Goal: Task Accomplishment & Management: Complete application form

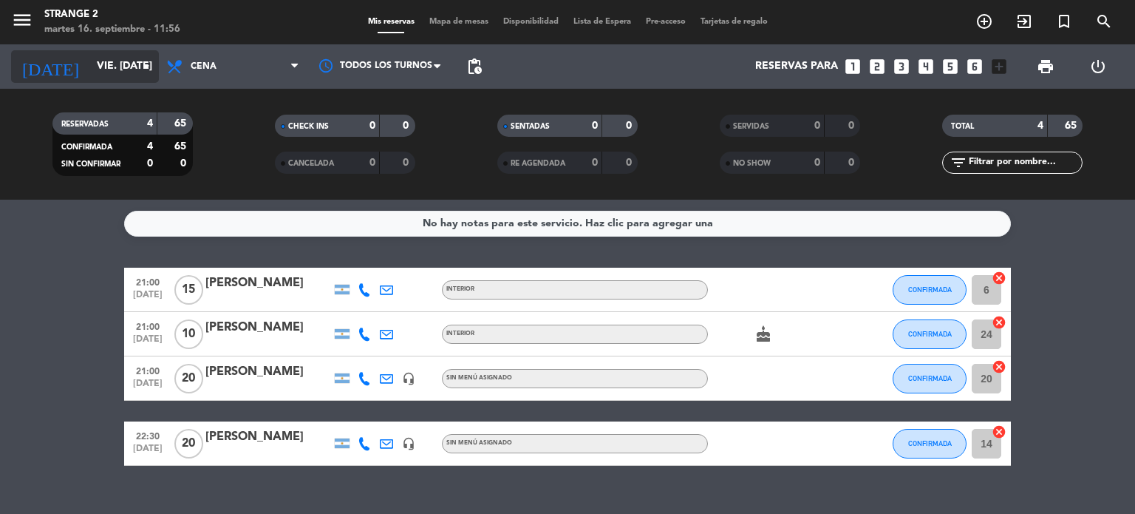
click at [117, 63] on input "vie. [DATE]" at bounding box center [159, 66] width 140 height 27
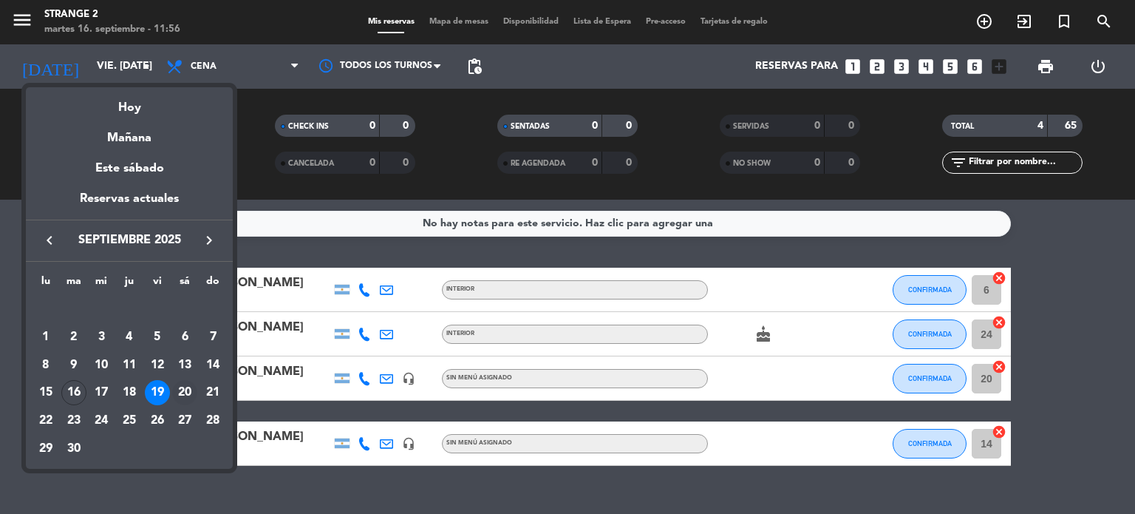
click at [178, 392] on div "20" at bounding box center [184, 392] width 25 height 25
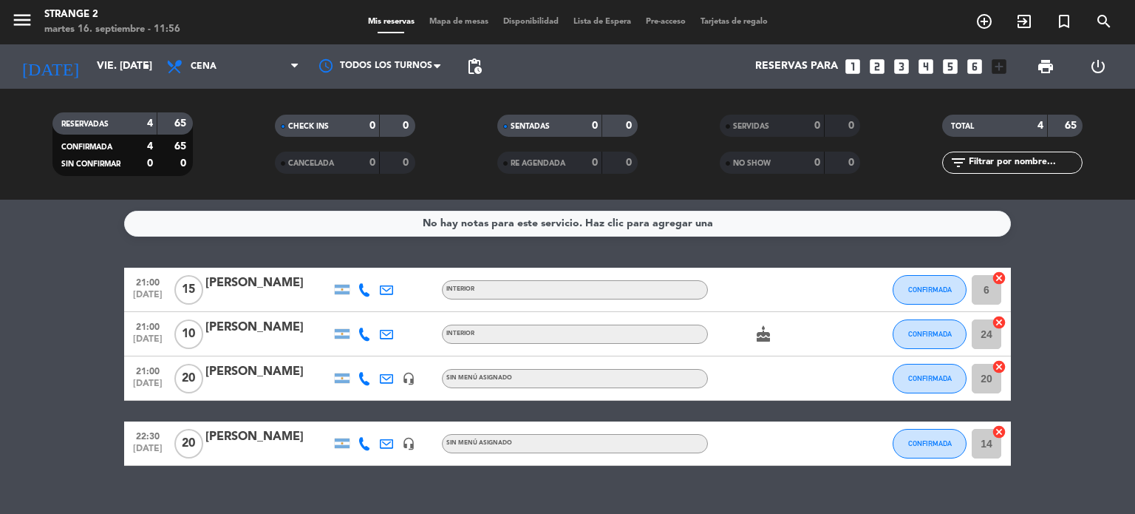
type input "sáb. [DATE]"
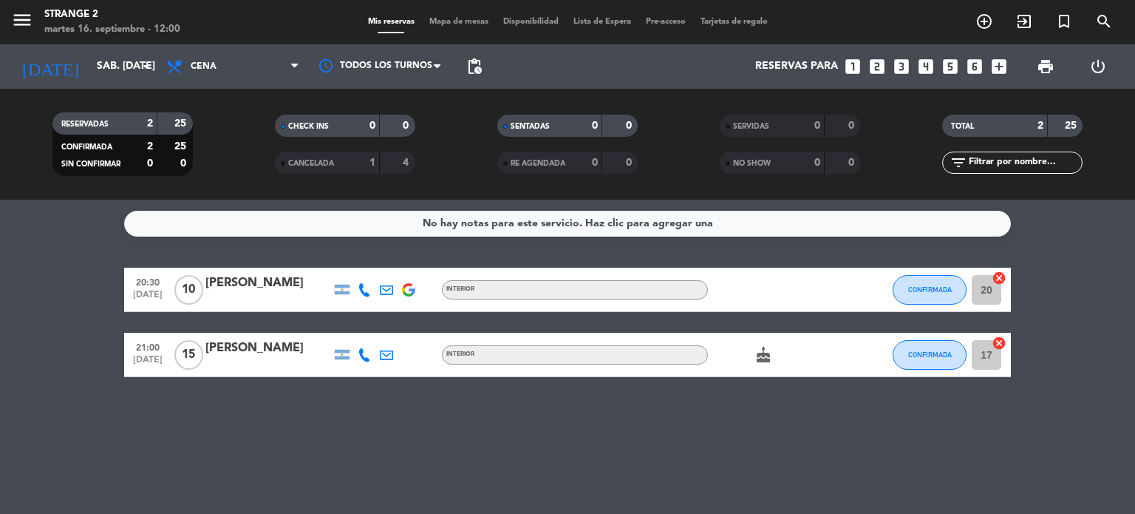
click at [659, 460] on div "No hay notas para este servicio. Haz clic para agregar una 20:30 [DATE] [PERSON…" at bounding box center [567, 357] width 1135 height 314
click at [1003, 67] on icon "add_box" at bounding box center [999, 66] width 19 height 19
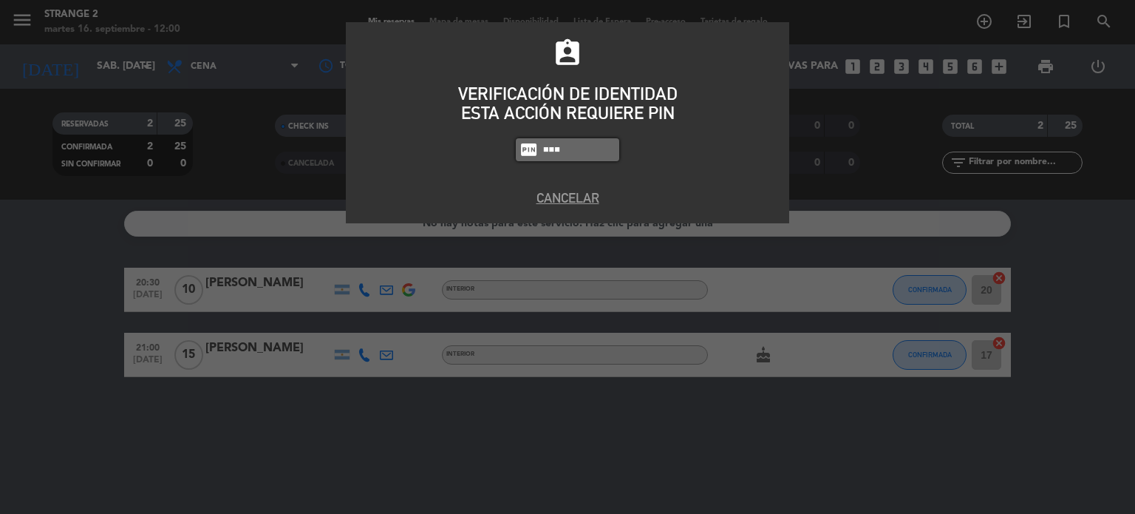
type input "1346"
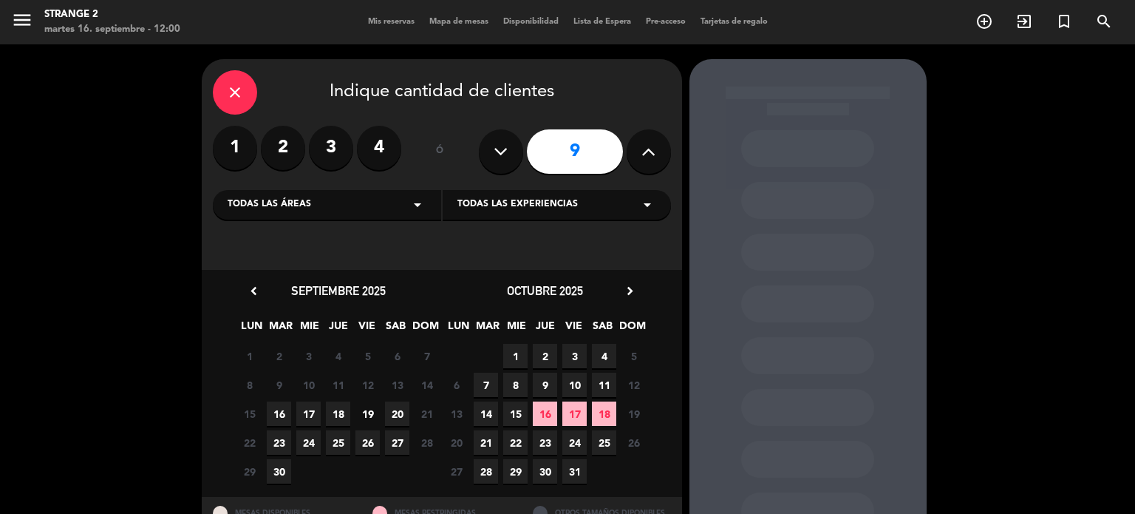
click at [638, 153] on button at bounding box center [649, 151] width 44 height 44
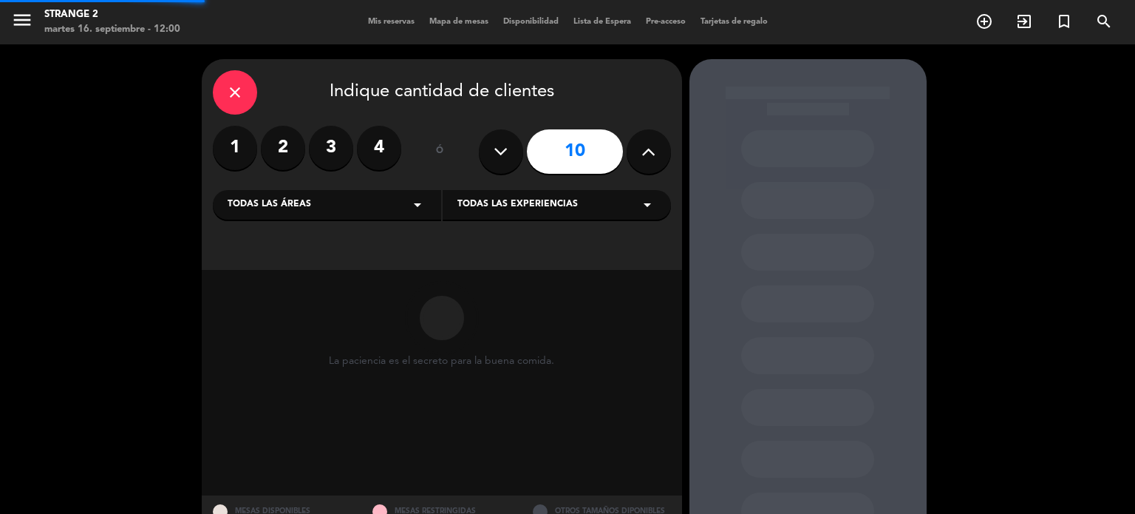
click at [638, 153] on button at bounding box center [649, 151] width 44 height 44
click at [638, 154] on button at bounding box center [649, 151] width 44 height 44
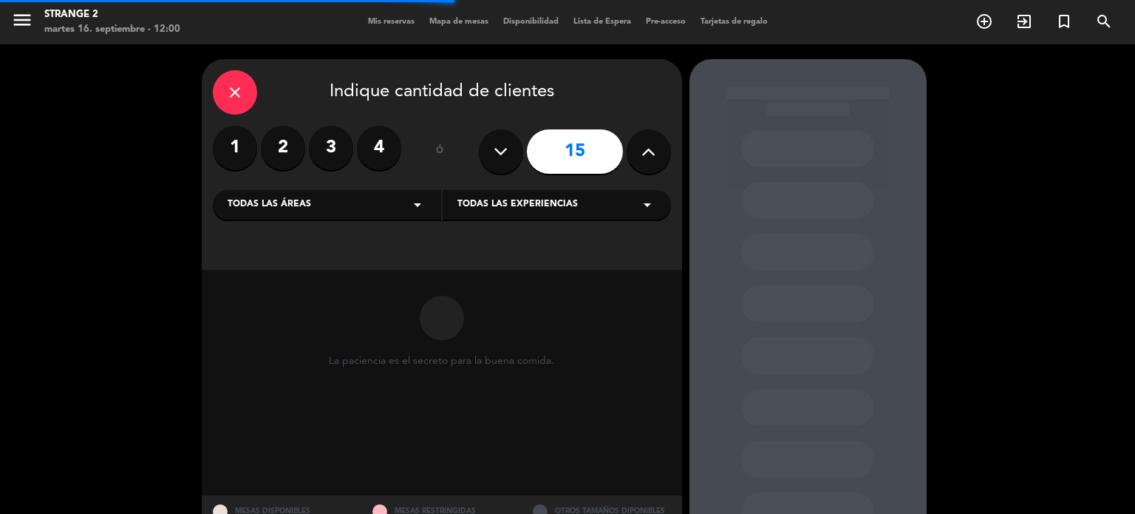
click at [638, 154] on button at bounding box center [649, 151] width 44 height 44
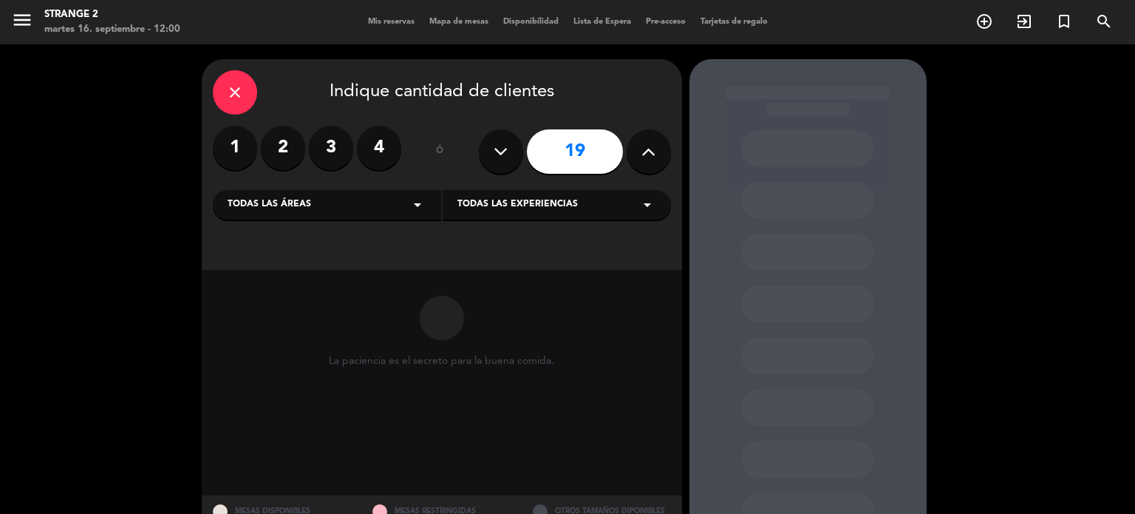
type input "20"
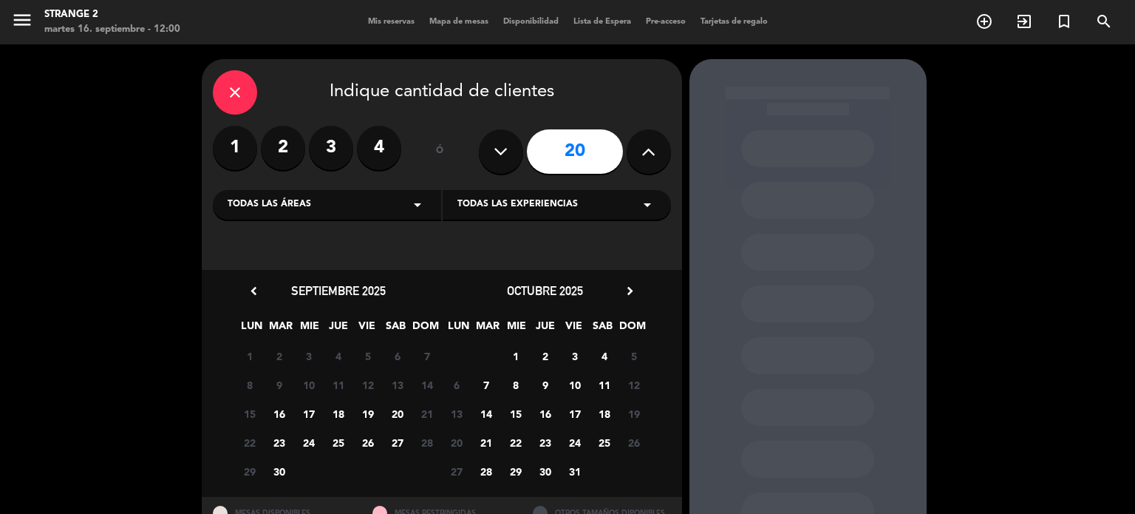
click at [398, 412] on span "20" at bounding box center [397, 413] width 24 height 24
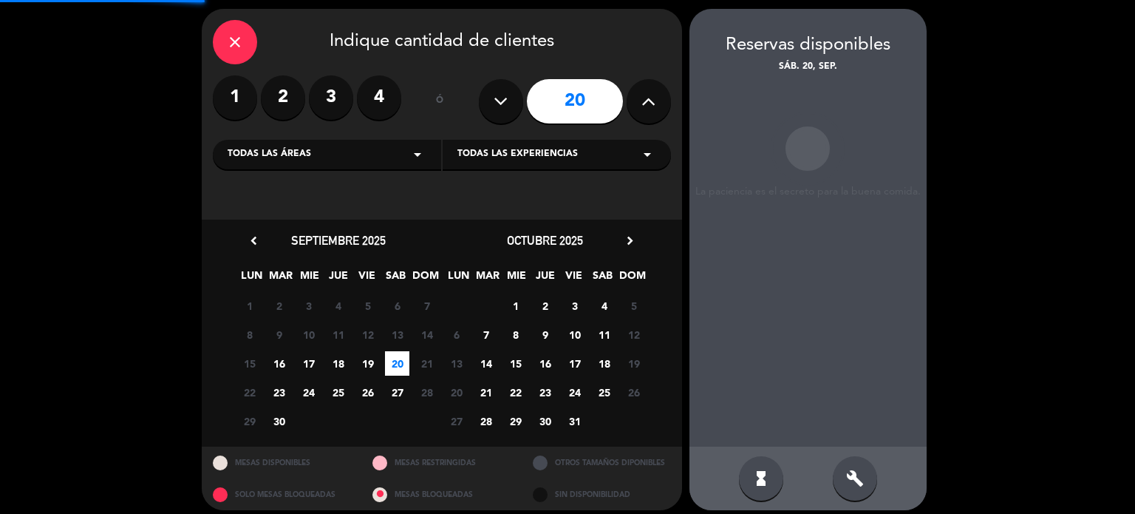
scroll to position [59, 0]
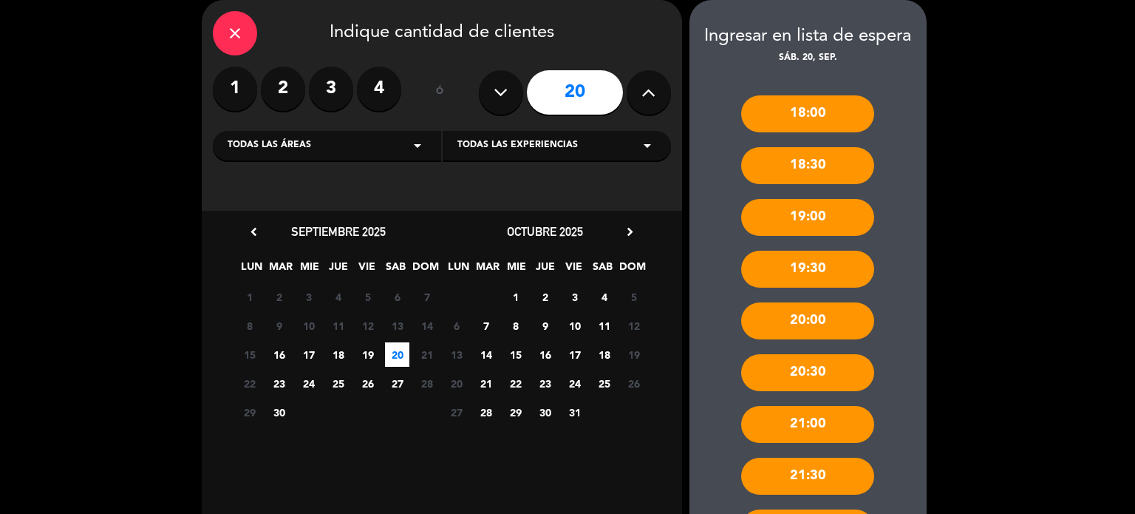
click at [826, 422] on div "21:00" at bounding box center [807, 424] width 133 height 37
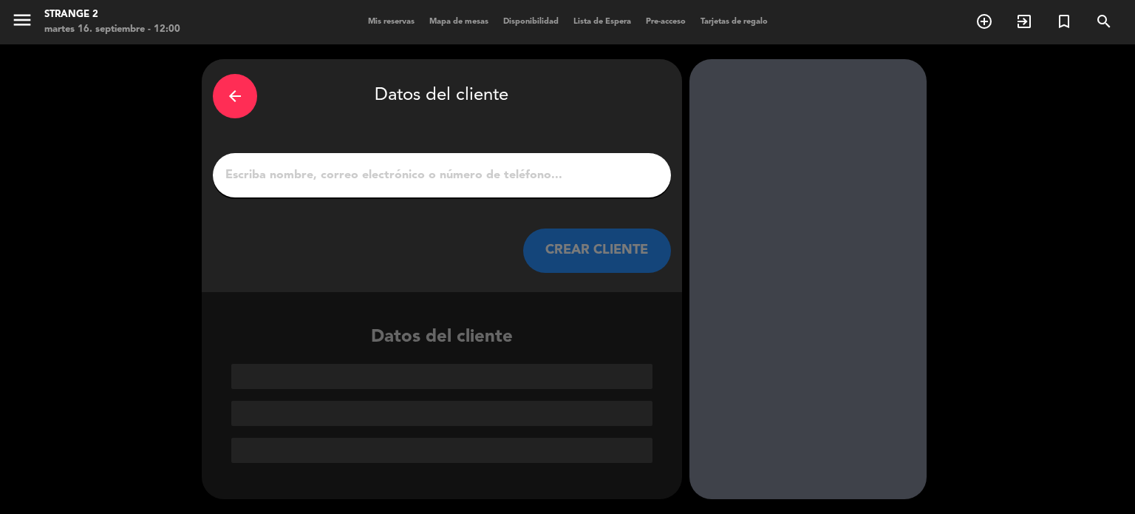
scroll to position [0, 0]
click at [407, 178] on input "1" at bounding box center [442, 175] width 436 height 21
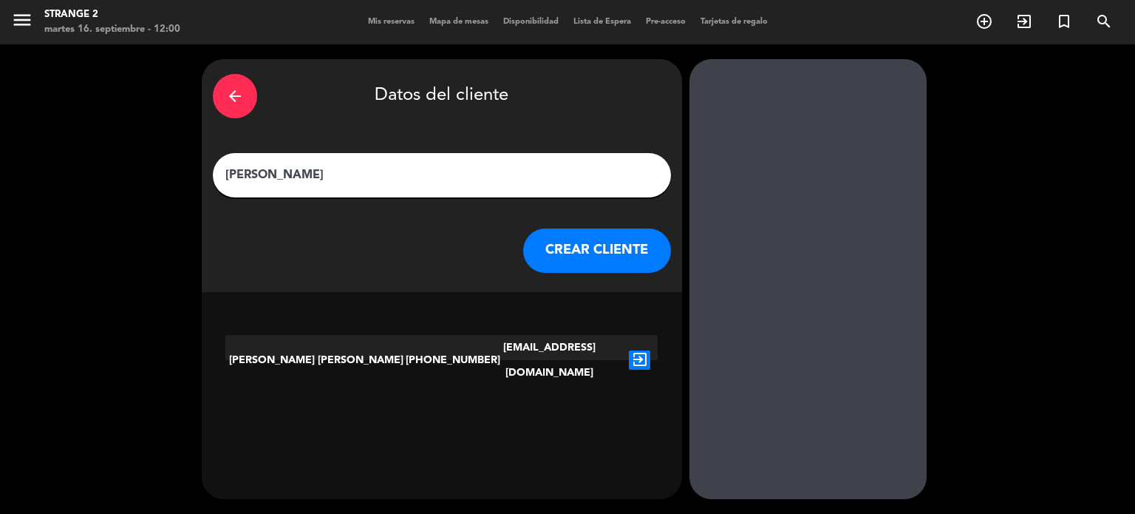
type input "Fernanda Delgado"
click at [642, 353] on icon "exit_to_app" at bounding box center [639, 359] width 21 height 19
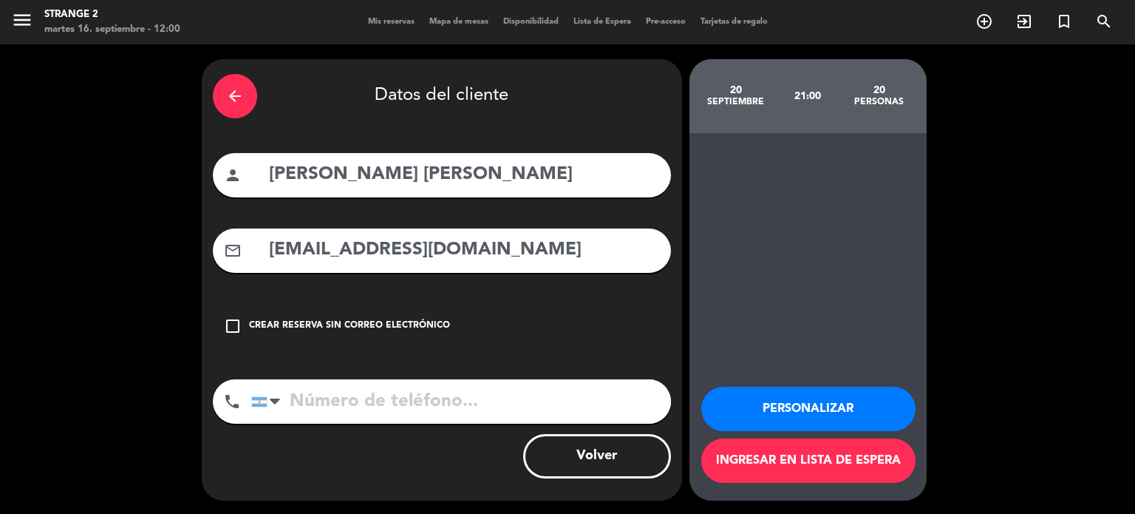
type input "+541126560109"
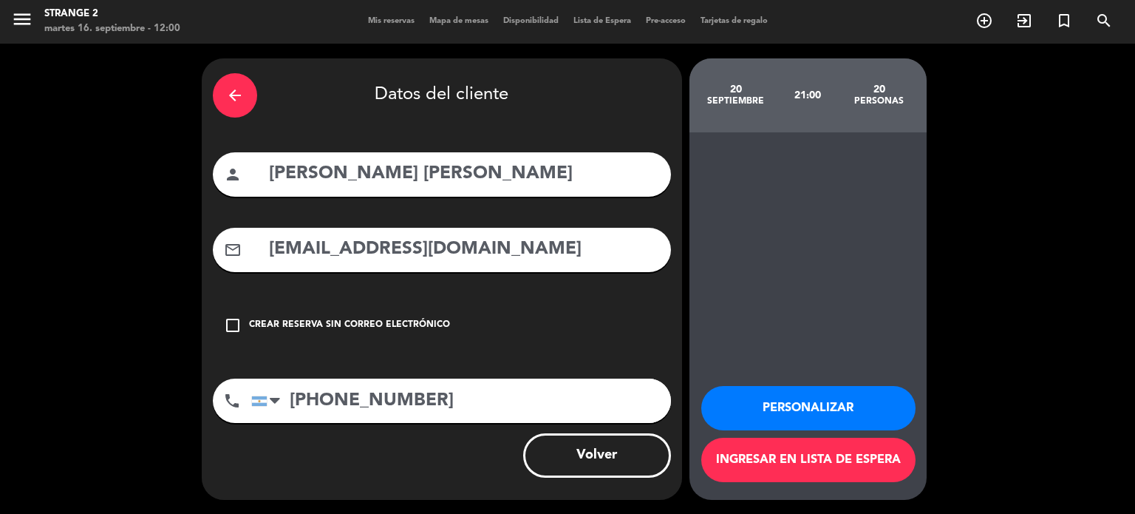
click at [825, 410] on button "Personalizar" at bounding box center [809, 408] width 214 height 44
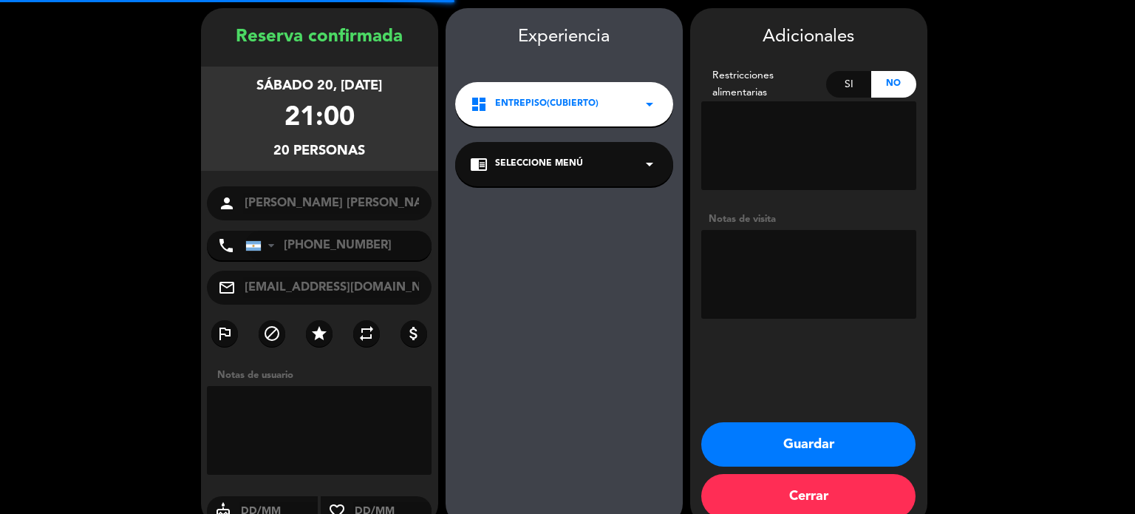
scroll to position [59, 0]
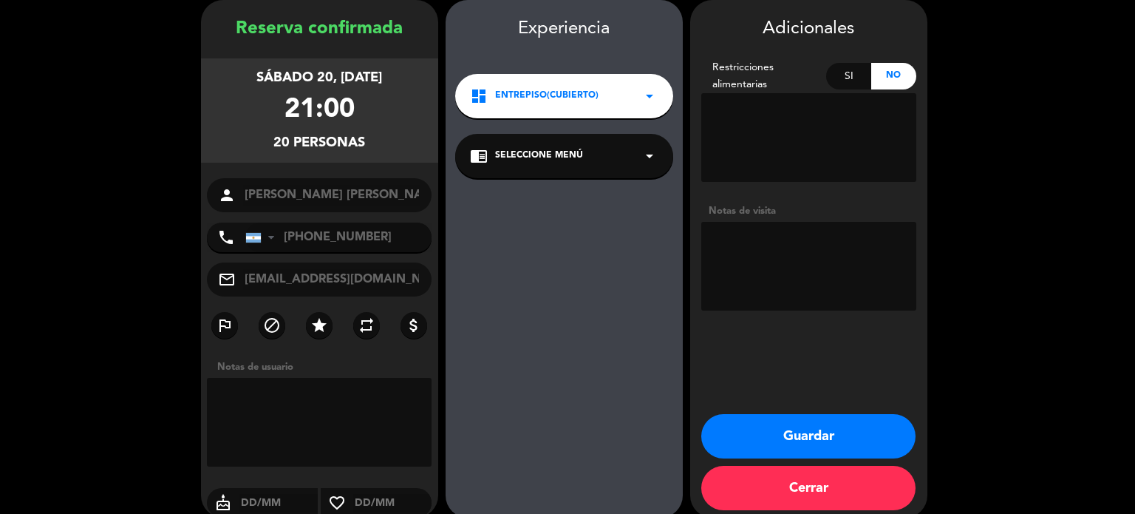
click at [813, 432] on button "Guardar" at bounding box center [809, 436] width 214 height 44
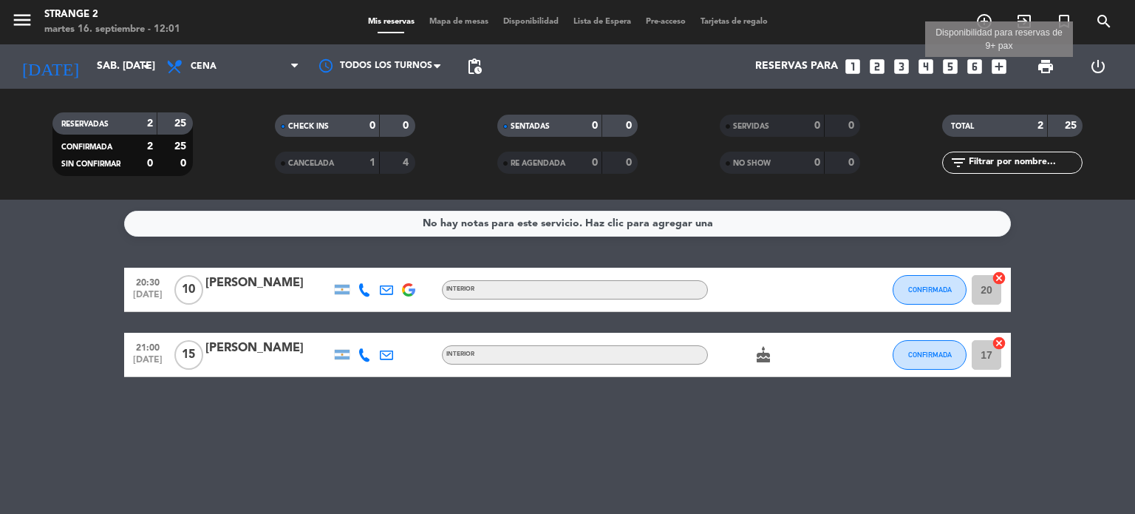
click at [999, 71] on icon "add_box" at bounding box center [999, 66] width 19 height 19
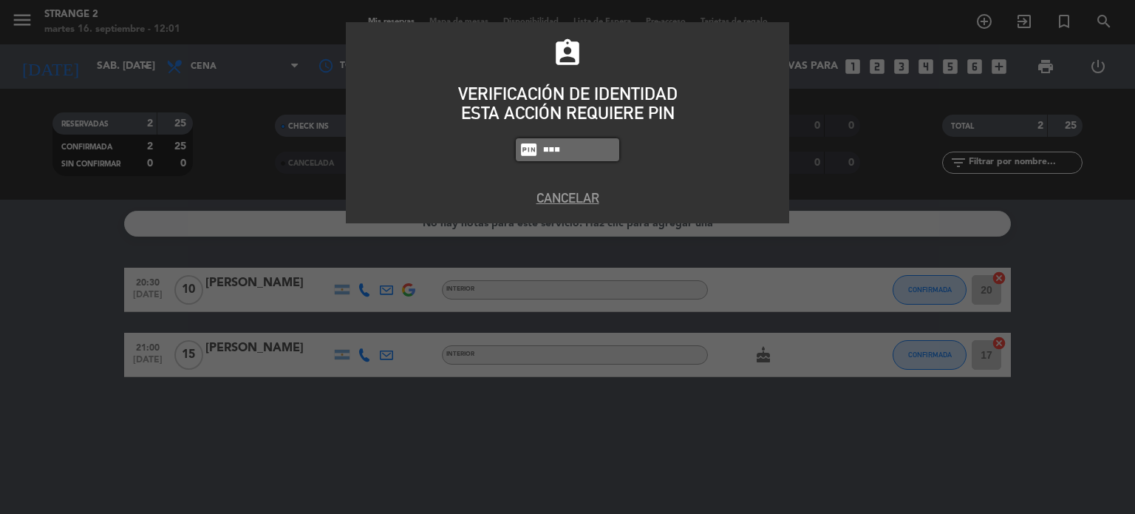
type input "1346"
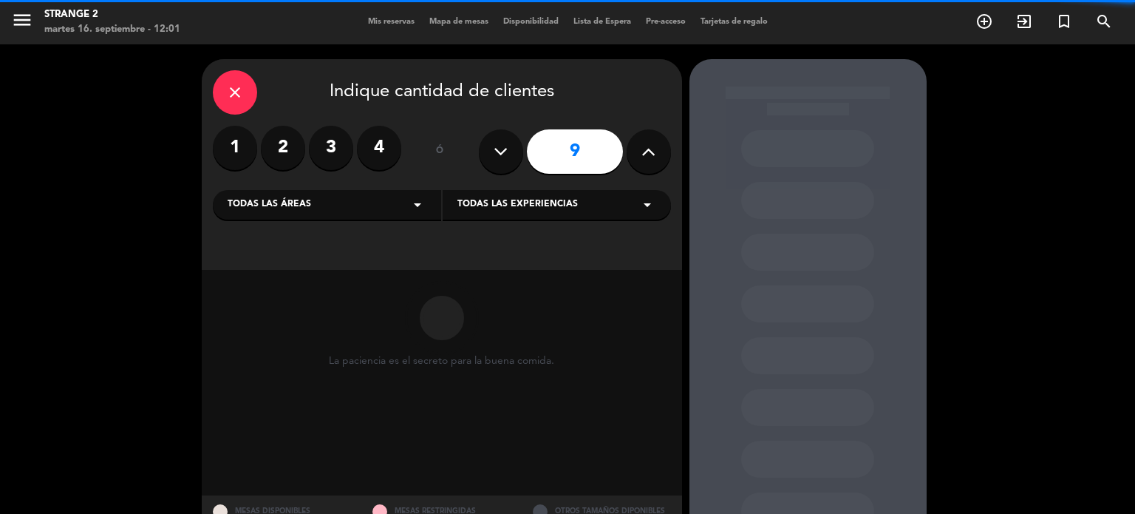
click at [648, 146] on icon at bounding box center [649, 151] width 14 height 22
click at [647, 145] on icon at bounding box center [649, 151] width 14 height 22
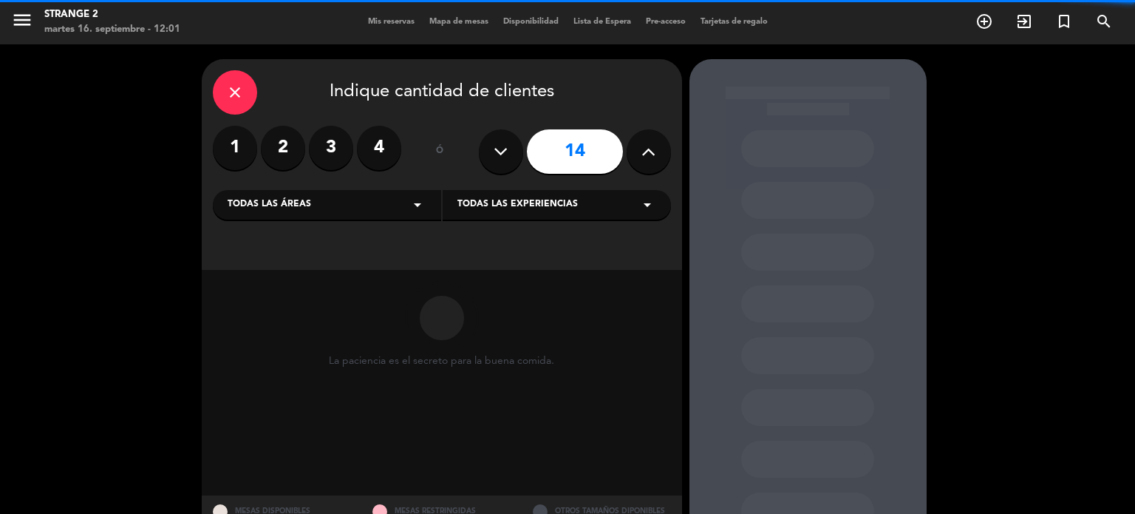
click at [647, 145] on icon at bounding box center [649, 151] width 14 height 22
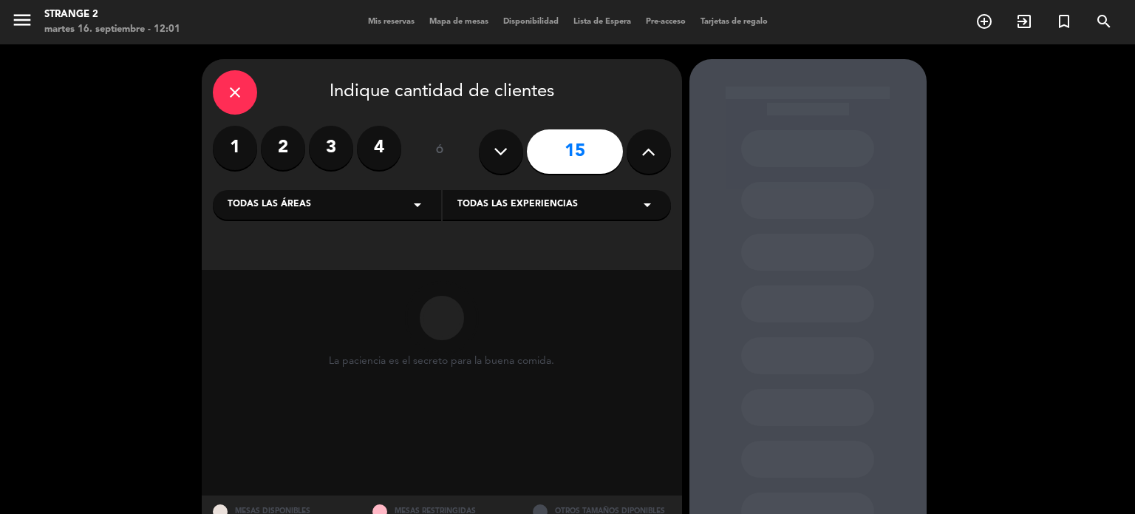
click at [646, 145] on icon at bounding box center [649, 151] width 14 height 22
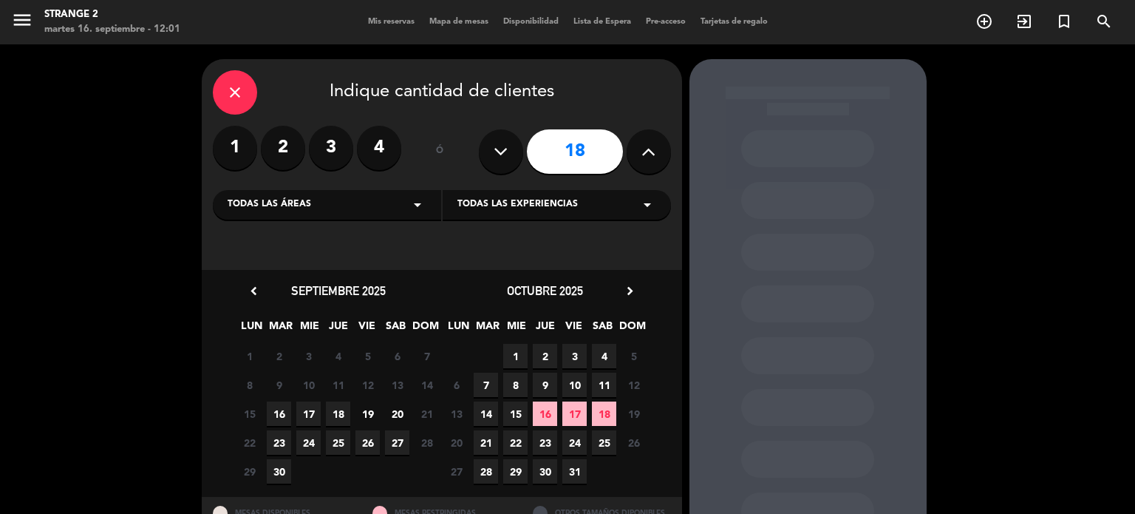
click at [646, 145] on icon at bounding box center [649, 151] width 14 height 22
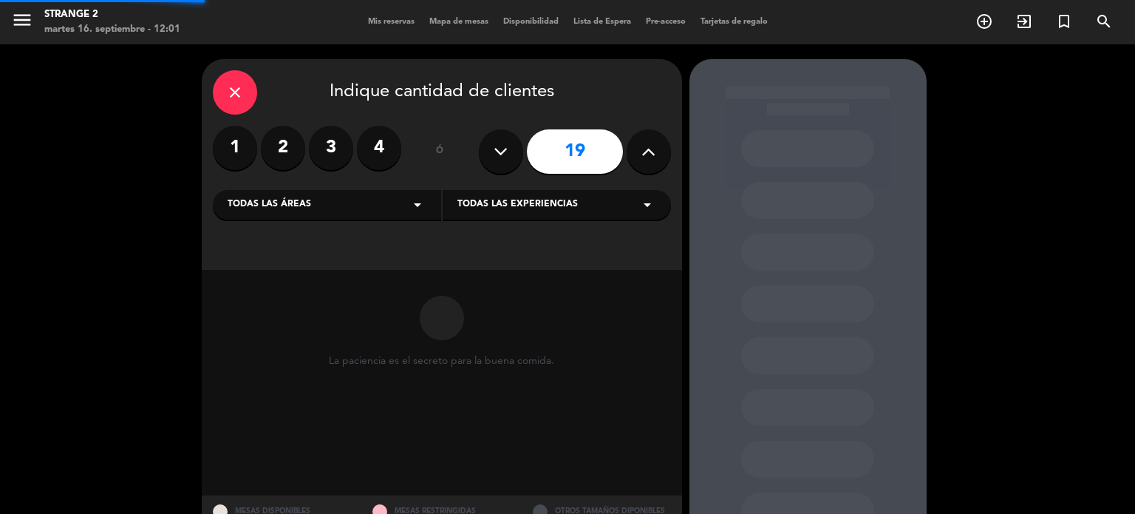
click at [646, 145] on icon at bounding box center [649, 151] width 14 height 22
type input "20"
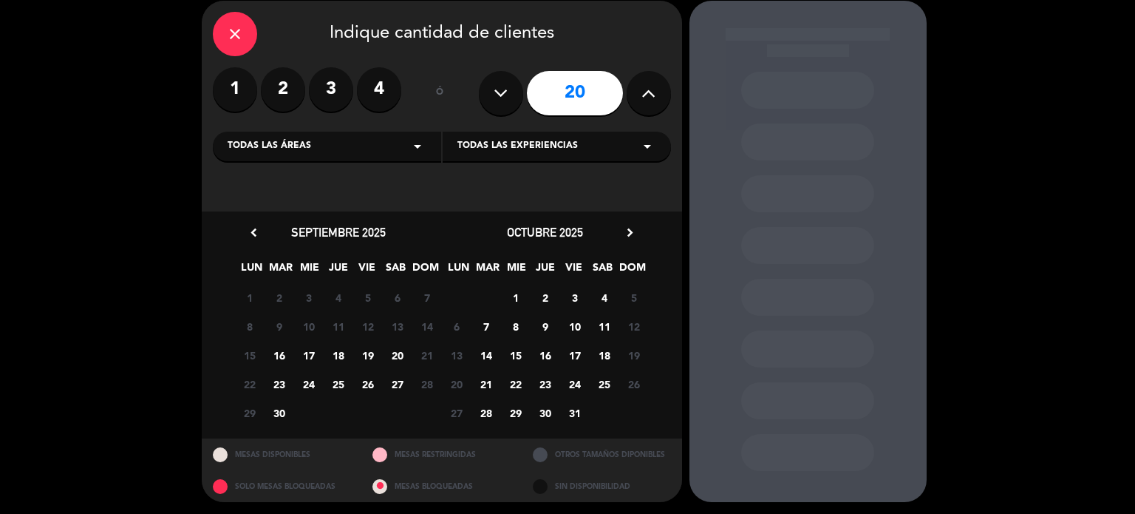
scroll to position [60, 0]
click at [399, 351] on span "20" at bounding box center [397, 354] width 24 height 24
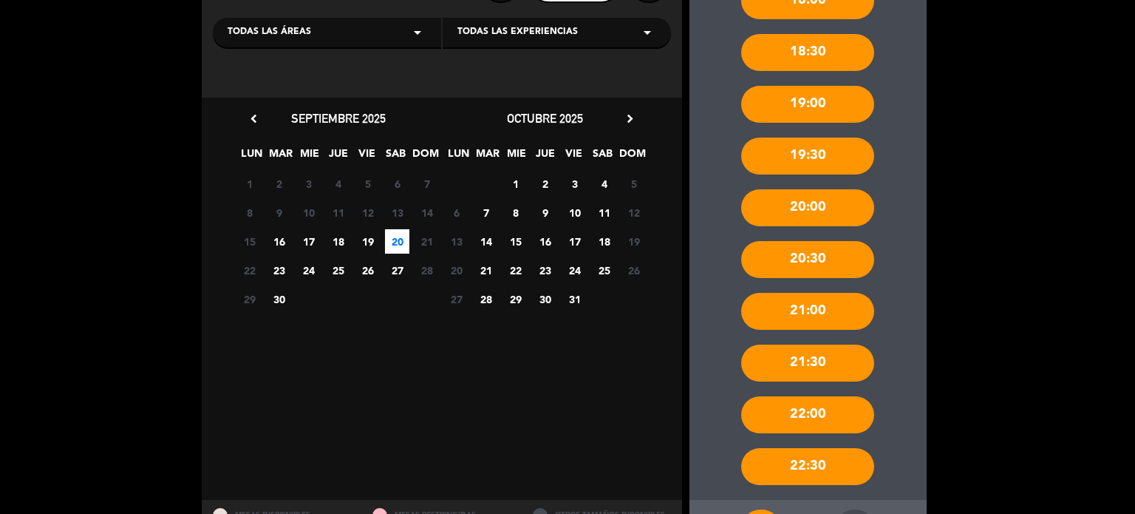
scroll to position [207, 0]
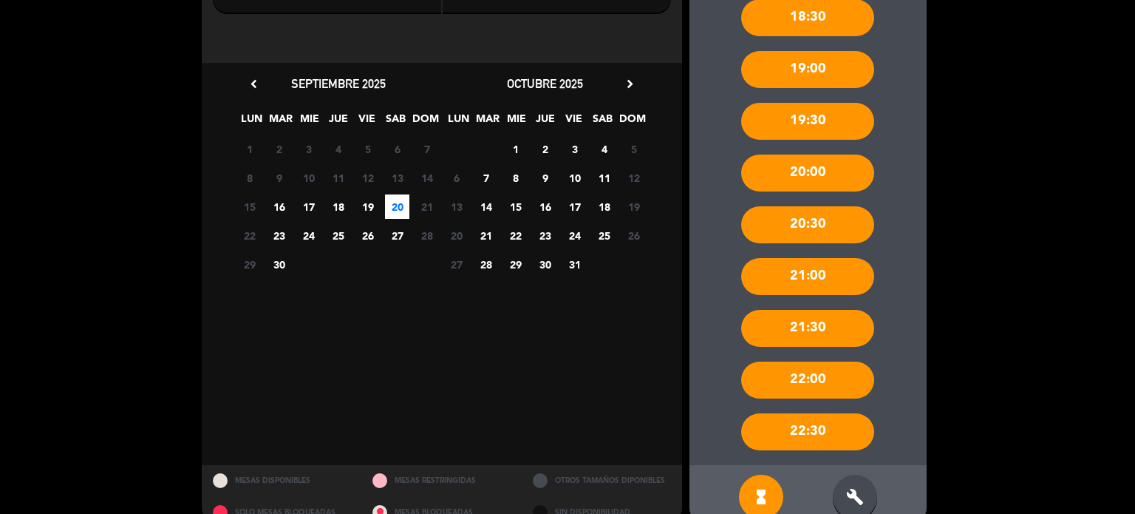
click at [847, 493] on icon "build" at bounding box center [855, 497] width 18 height 18
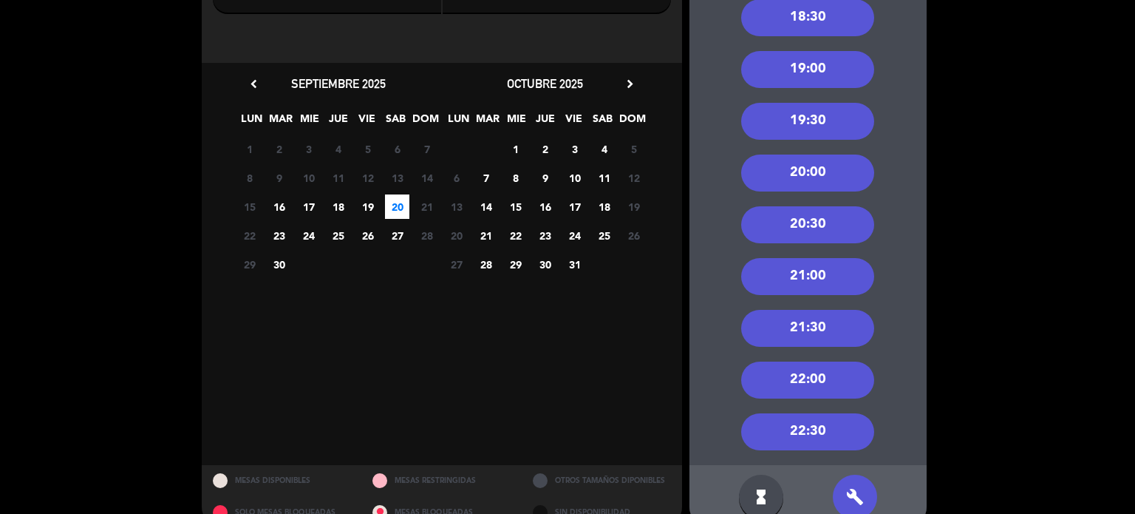
click at [810, 275] on div "21:00" at bounding box center [807, 276] width 133 height 37
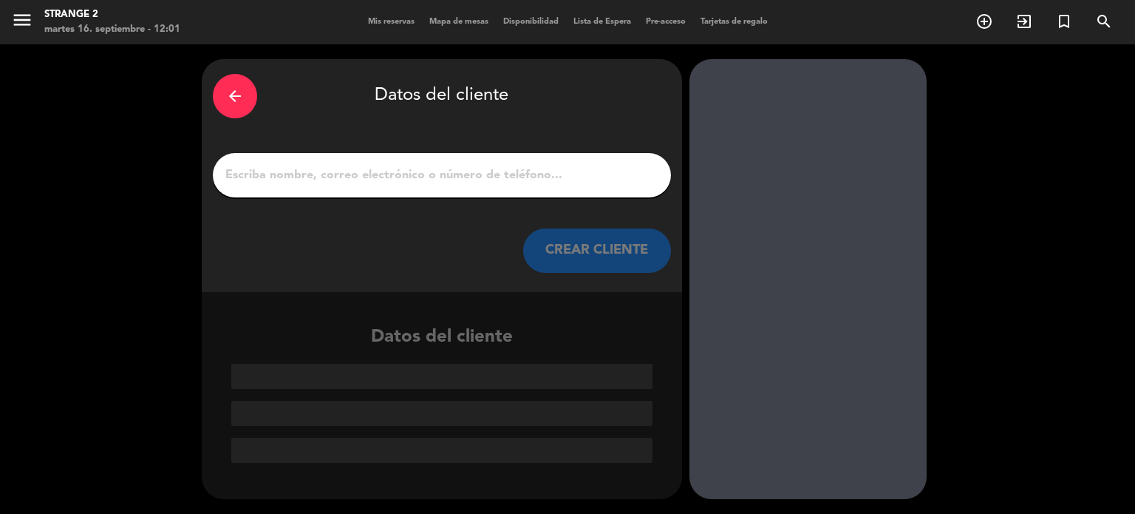
click at [465, 177] on input "1" at bounding box center [442, 175] width 436 height 21
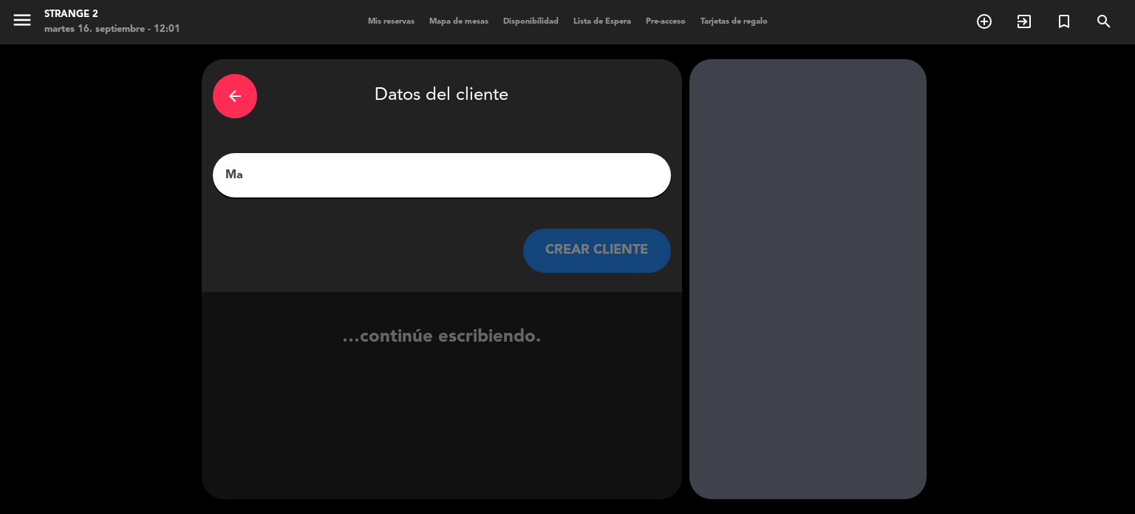
type input "M"
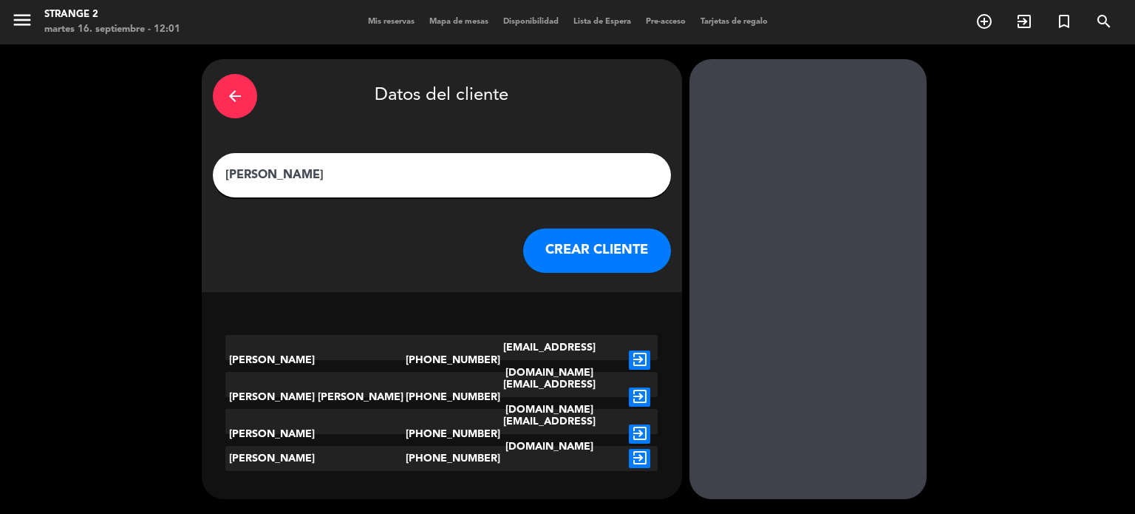
type input "Fernanda"
click at [636, 387] on icon "exit_to_app" at bounding box center [639, 396] width 21 height 19
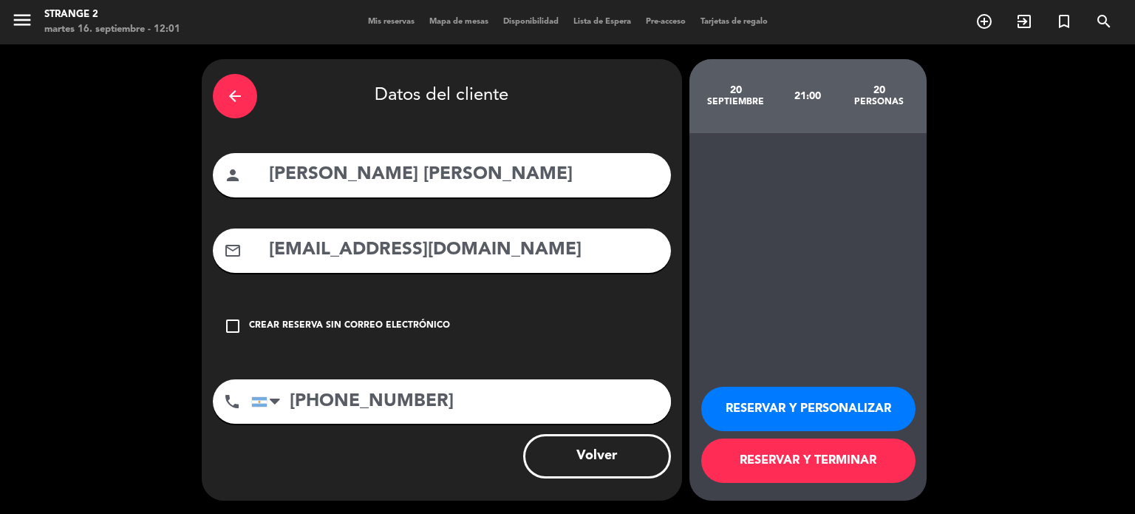
click at [845, 415] on button "RESERVAR Y PERSONALIZAR" at bounding box center [809, 409] width 214 height 44
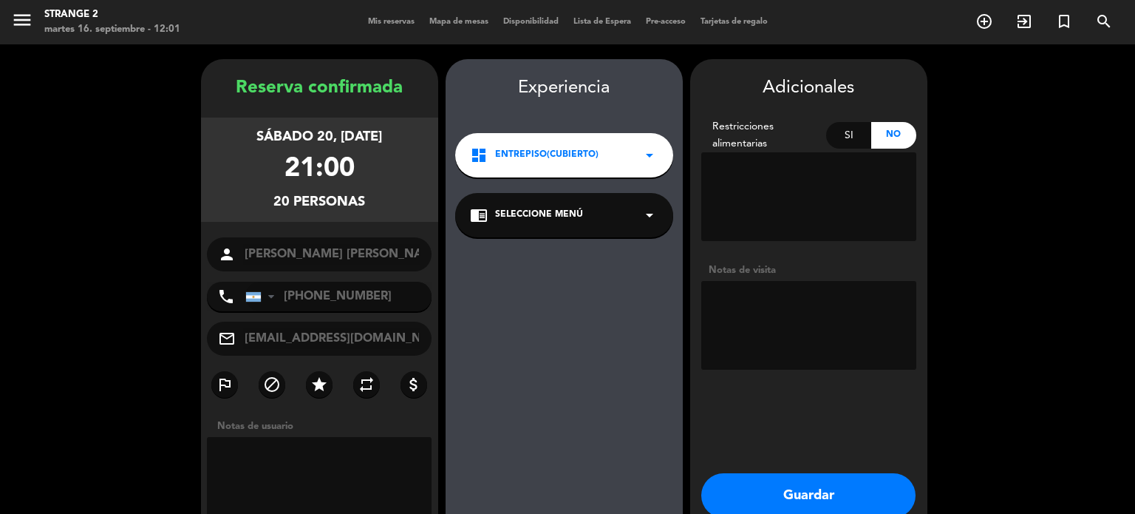
click at [837, 492] on button "Guardar" at bounding box center [809, 495] width 214 height 44
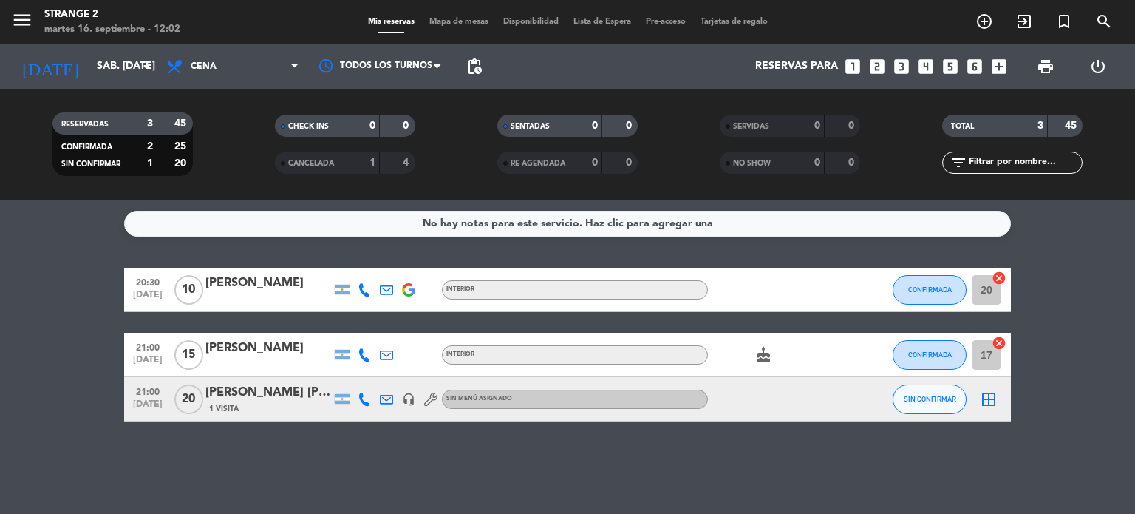
click at [503, 289] on div "INTERIOR" at bounding box center [575, 289] width 266 height 19
click at [489, 394] on div "Sin menú asignado" at bounding box center [479, 399] width 66 height 10
click at [516, 461] on div "No hay notas para este servicio. Haz clic para agregar una 20:30 sep. 20 10 Iva…" at bounding box center [567, 357] width 1135 height 314
